Goal: Information Seeking & Learning: Learn about a topic

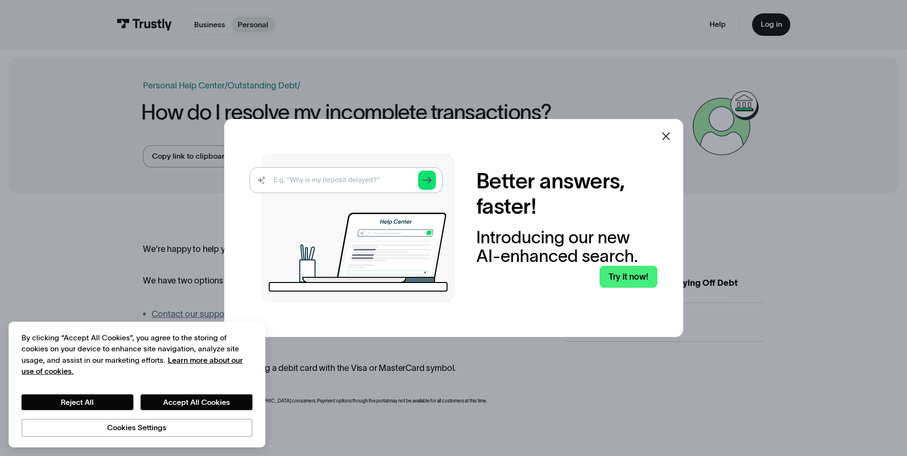
drag, startPoint x: 669, startPoint y: 134, endPoint x: 664, endPoint y: 142, distance: 10.3
click at [669, 134] on icon at bounding box center [665, 136] width 11 height 11
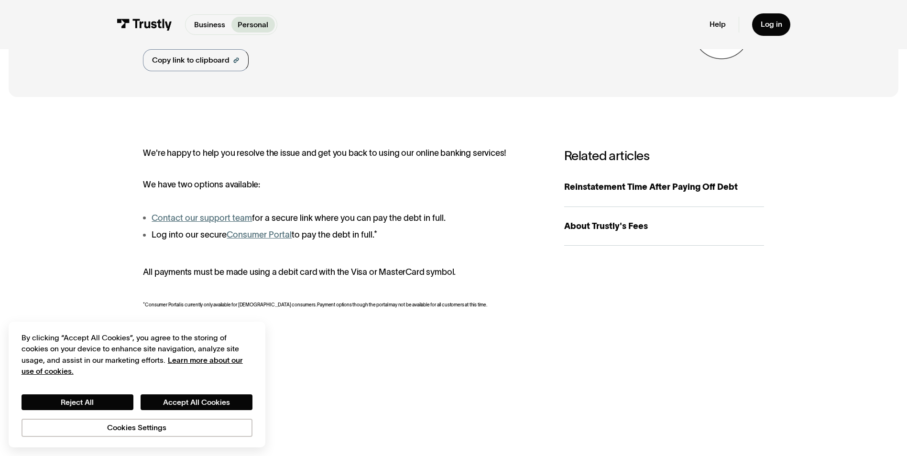
scroll to position [96, 0]
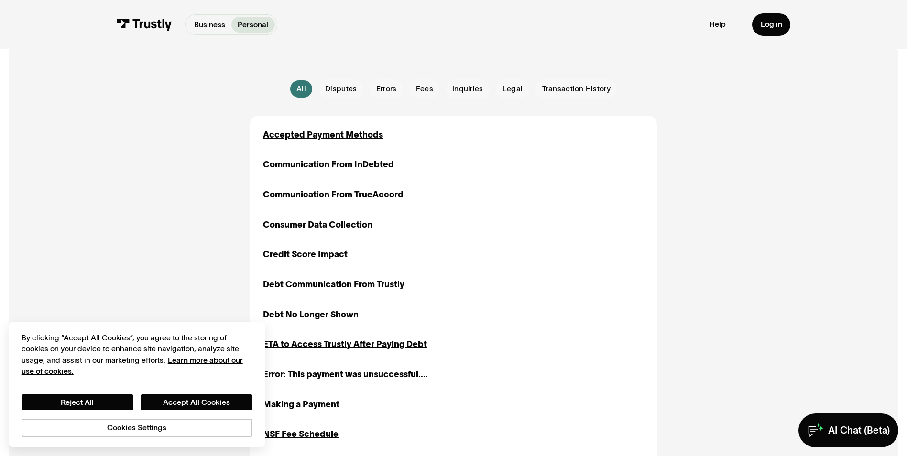
scroll to position [239, 0]
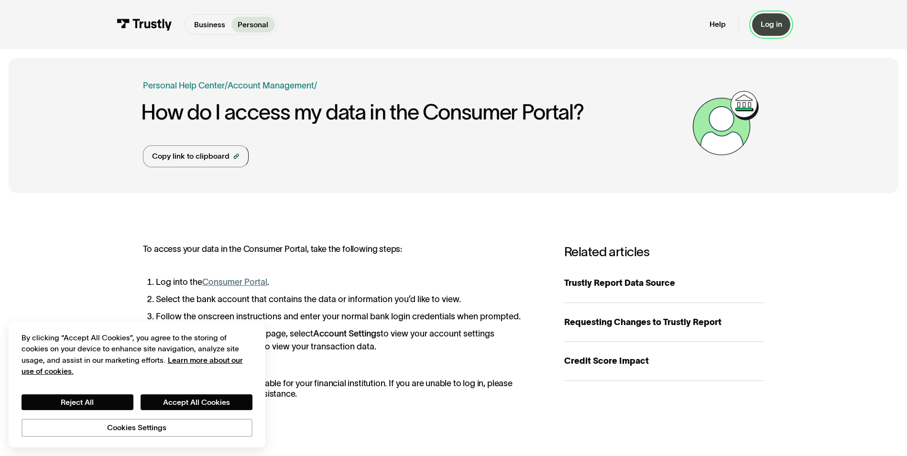
click at [774, 28] on div "Log in" at bounding box center [772, 25] width 22 height 10
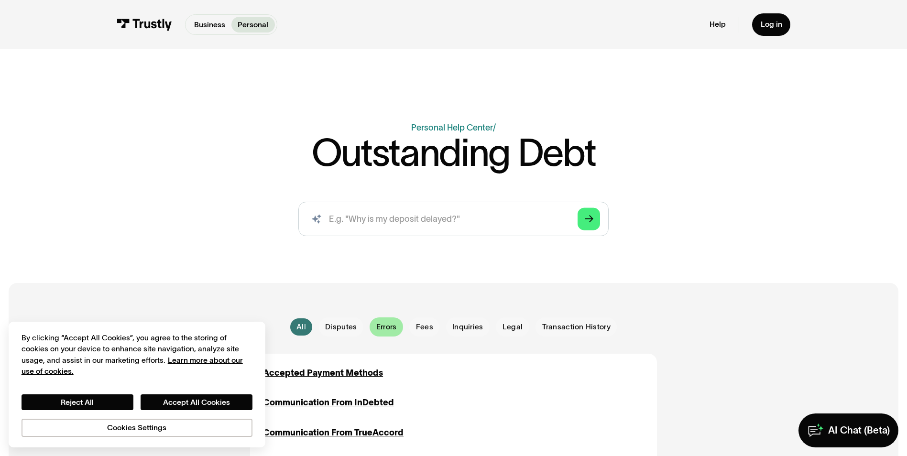
scroll to position [143, 0]
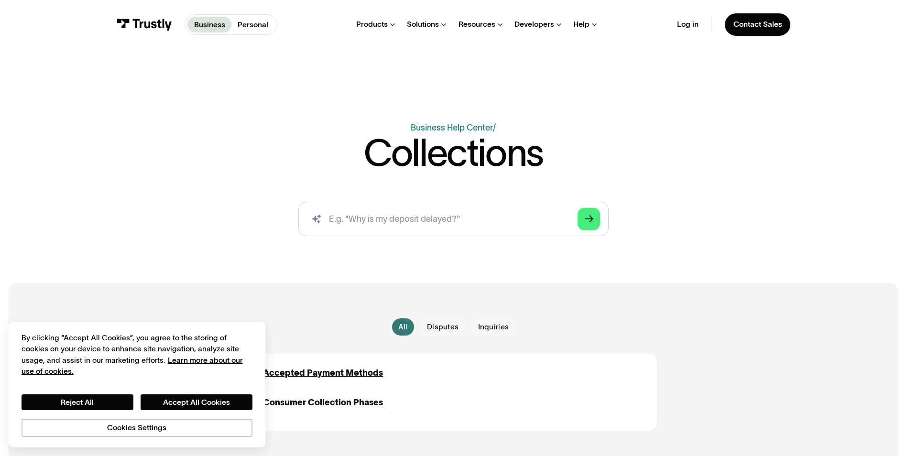
scroll to position [143, 0]
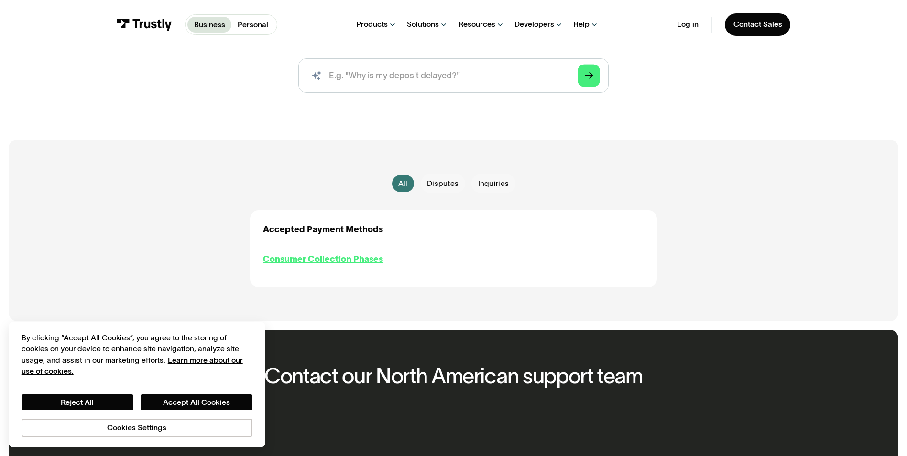
click at [376, 262] on div "Consumer Collection Phases" at bounding box center [323, 259] width 120 height 13
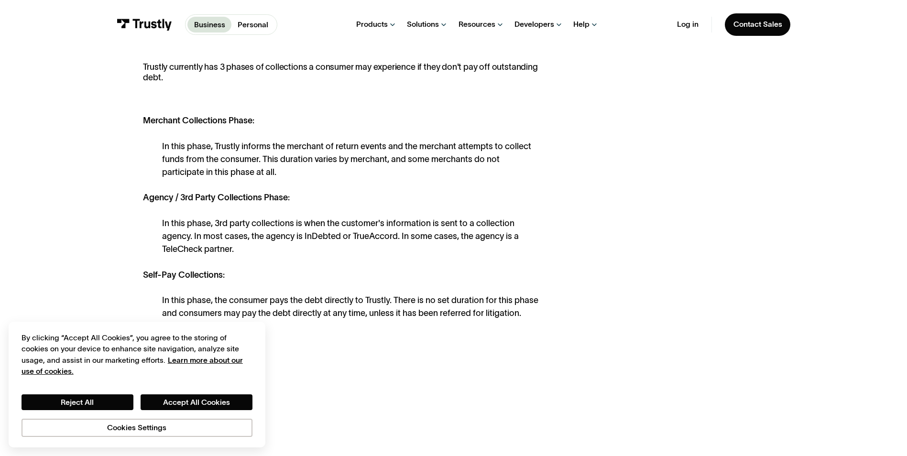
scroll to position [239, 0]
